Goal: Task Accomplishment & Management: Use online tool/utility

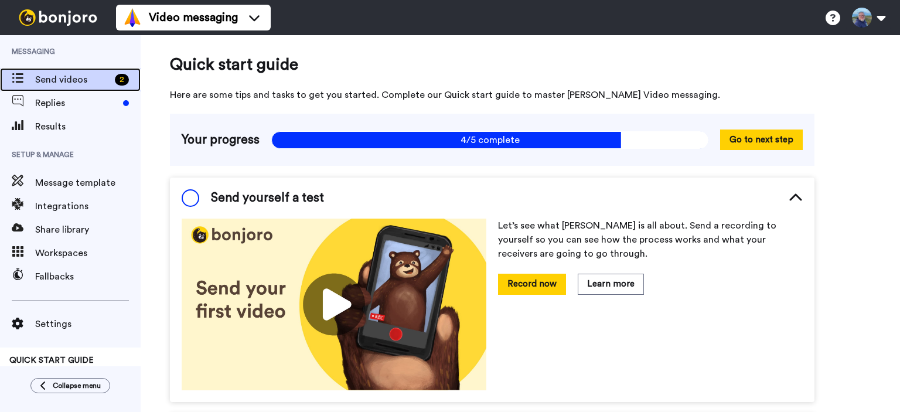
click at [61, 76] on span "Send videos" at bounding box center [72, 80] width 75 height 14
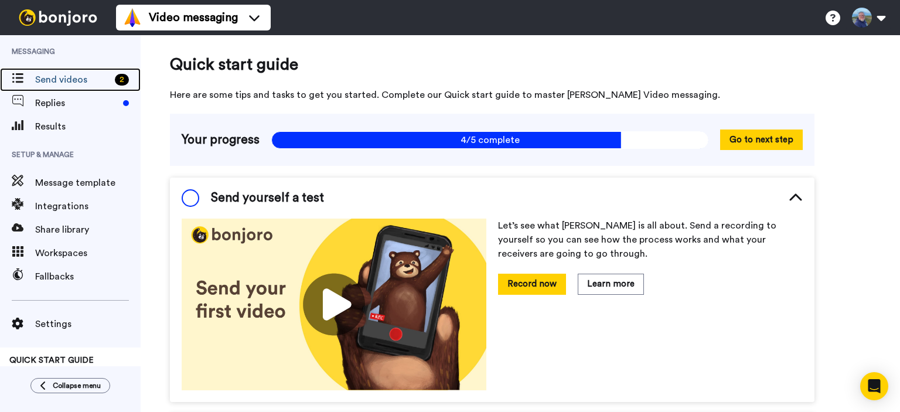
scroll to position [66, 0]
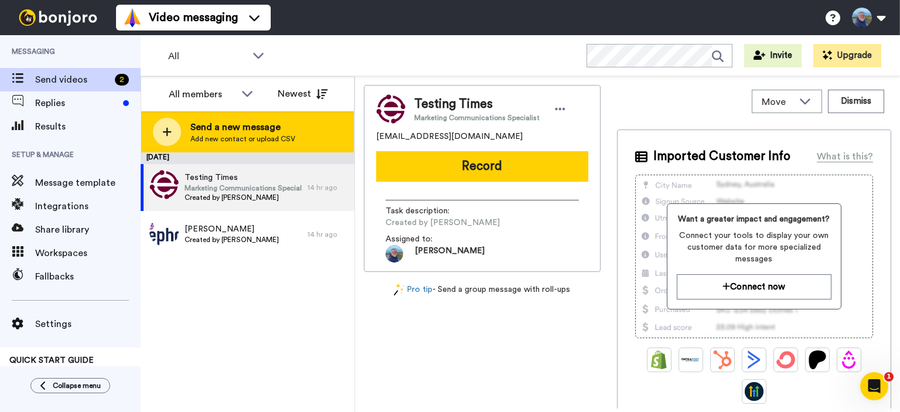
click at [251, 138] on span "Add new contact or upload CSV" at bounding box center [242, 138] width 105 height 9
click at [168, 135] on icon at bounding box center [166, 132] width 9 height 11
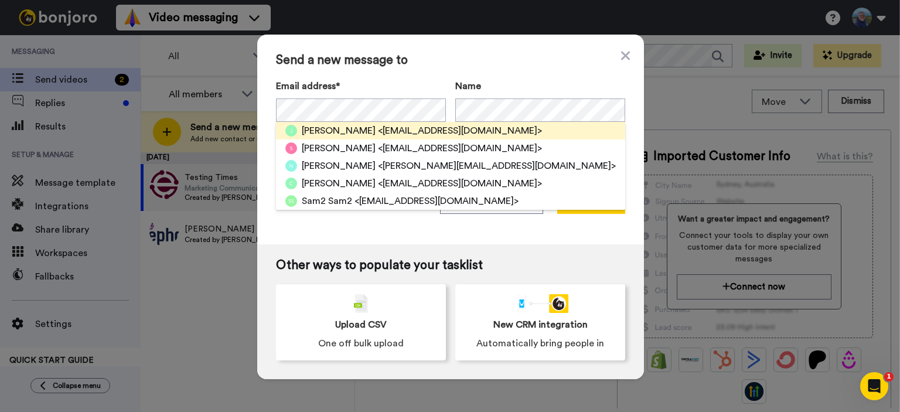
click at [378, 131] on span "<greenwoodjill6@gmail.com>" at bounding box center [460, 131] width 164 height 14
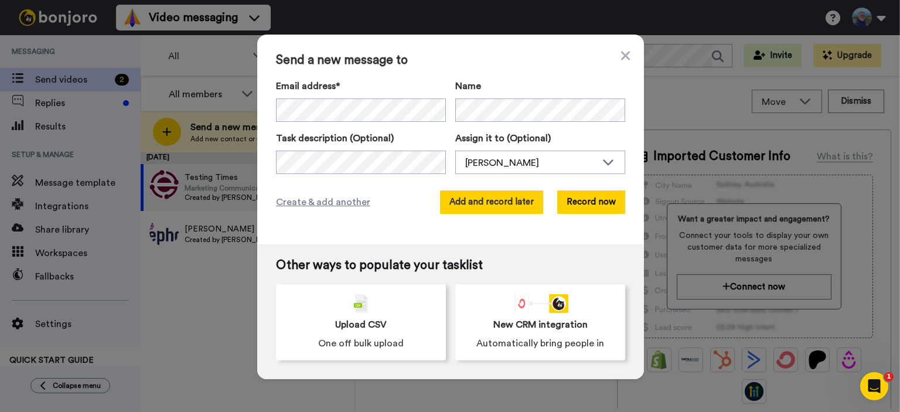
click at [500, 206] on button "Add and record later" at bounding box center [491, 201] width 103 height 23
